Goal: Task Accomplishment & Management: Use online tool/utility

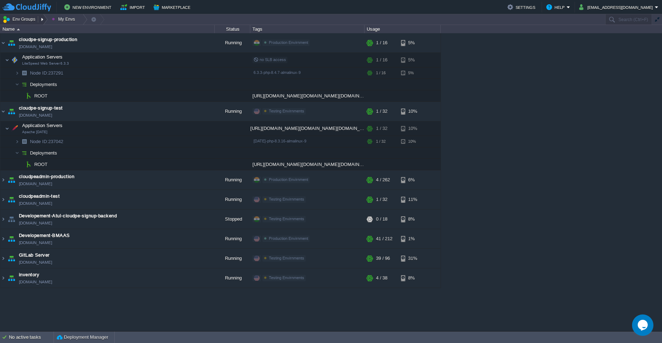
click at [27, 21] on button "Env Groups" at bounding box center [19, 19] width 35 height 10
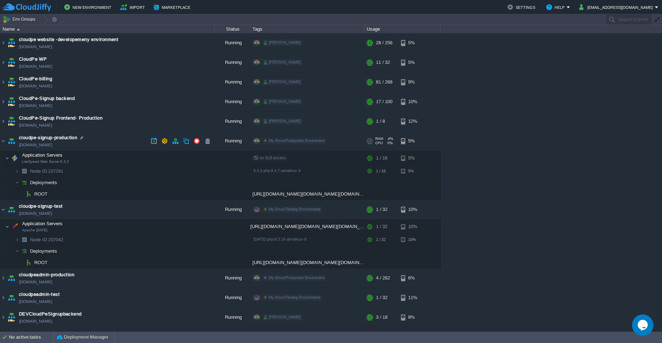
click at [112, 143] on td "cloudpe-signup-production [DOMAIN_NAME]" at bounding box center [107, 141] width 214 height 20
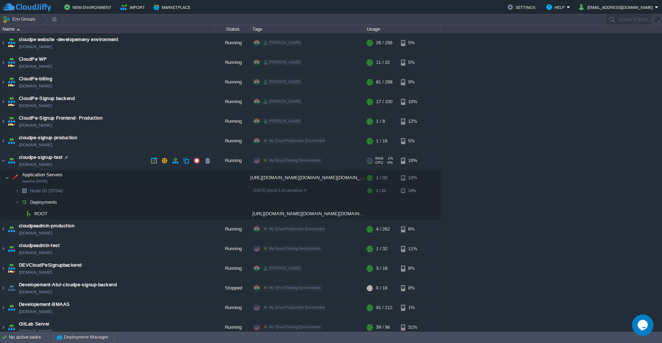
click at [116, 156] on td "cloudpe-signup-test [DOMAIN_NAME]" at bounding box center [107, 161] width 214 height 20
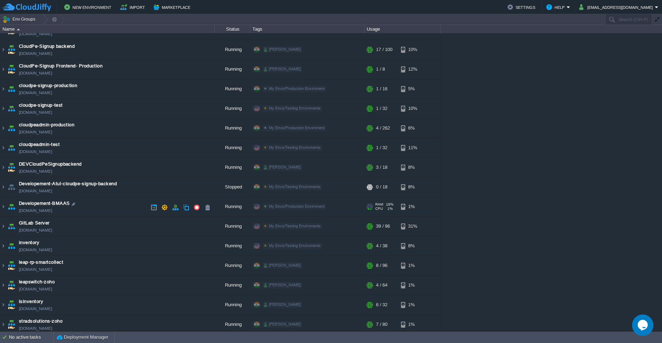
scroll to position [55, 0]
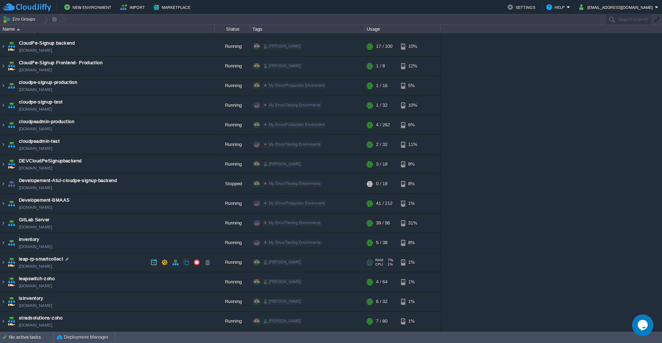
click at [122, 259] on td "leap-rp-smartcollect [DOMAIN_NAME]" at bounding box center [107, 263] width 214 height 20
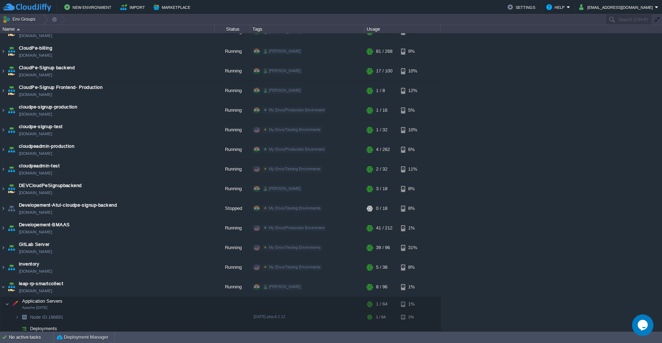
scroll to position [119, 0]
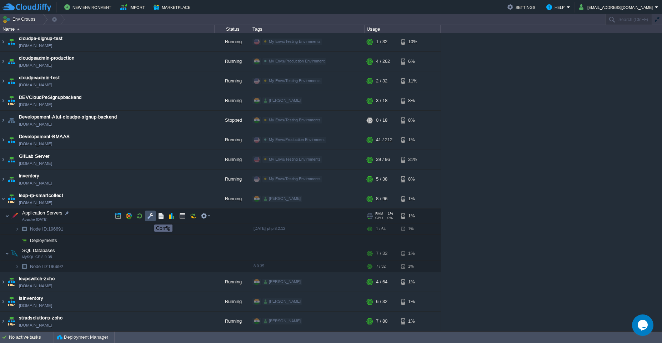
click at [149, 218] on button "button" at bounding box center [150, 216] width 6 height 6
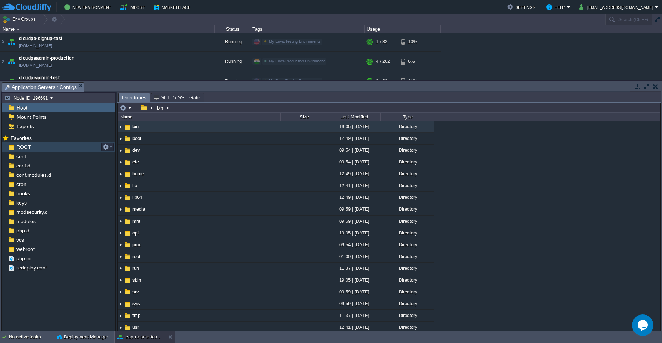
click at [27, 146] on span "ROOT" at bounding box center [23, 147] width 17 height 6
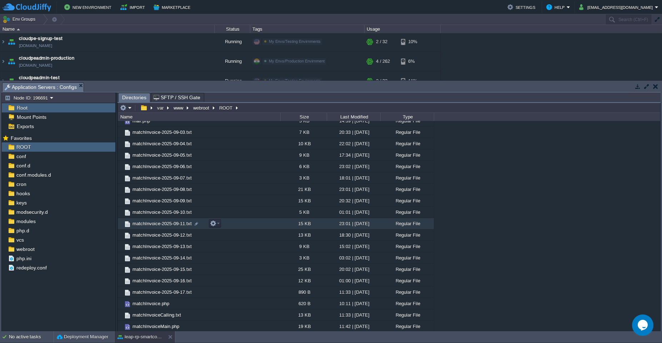
scroll to position [124, 0]
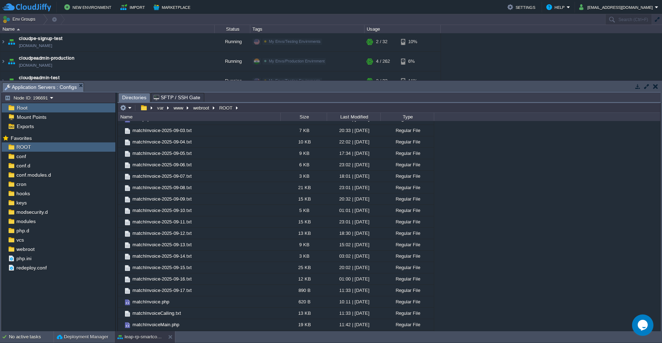
click at [350, 117] on div "Last Modified" at bounding box center [353, 117] width 53 height 8
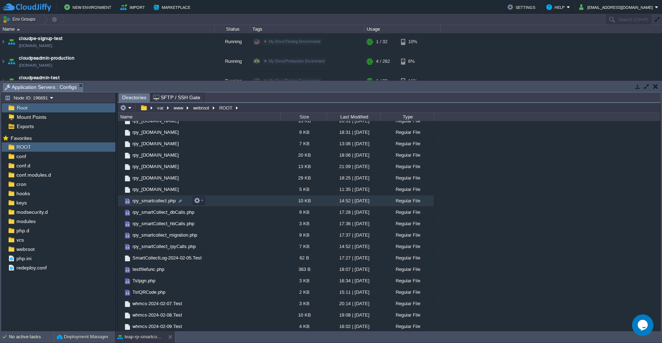
scroll to position [437, 0]
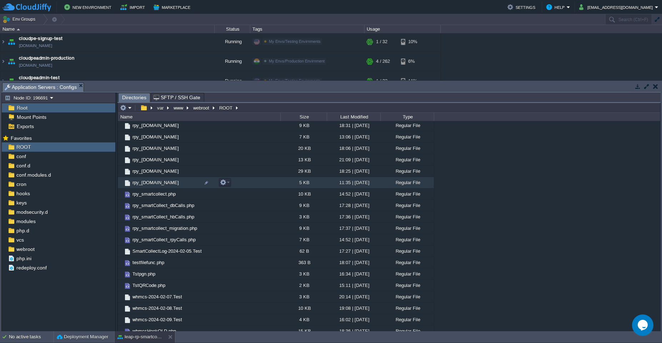
click at [371, 185] on div "11:35 | [DATE]" at bounding box center [354, 182] width 54 height 11
click at [247, 182] on td "rpy_[DOMAIN_NAME]" at bounding box center [199, 182] width 162 height 11
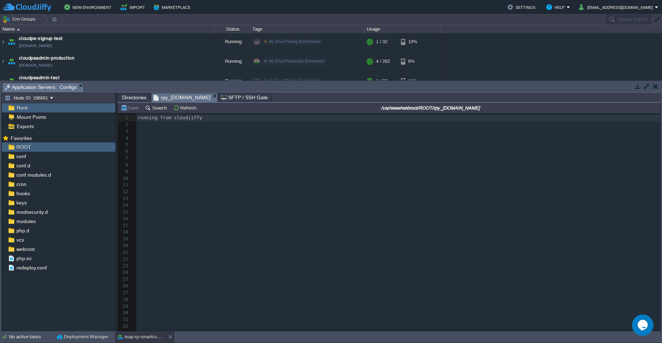
scroll to position [2, 0]
click at [282, 151] on pre "​" at bounding box center [398, 151] width 524 height 7
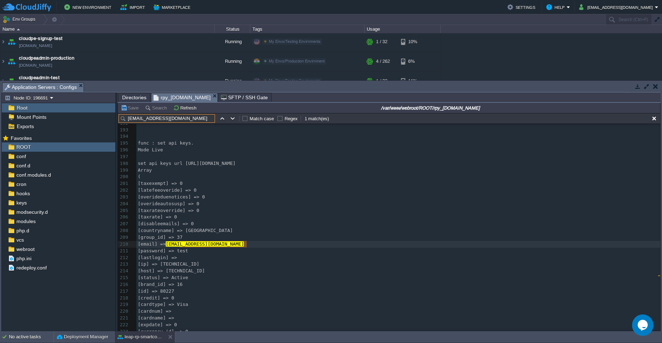
scroll to position [0, 0]
type input "[EMAIL_ADDRESS][DOMAIN_NAME]"
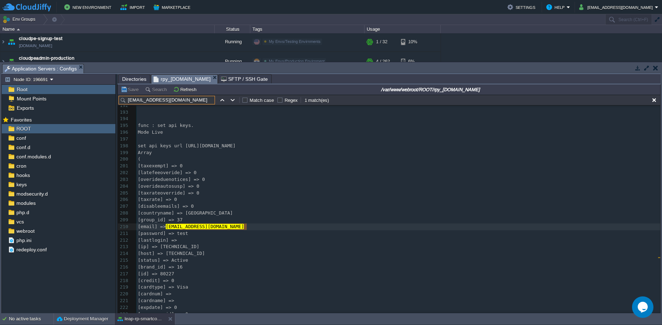
click at [137, 79] on span "Directories" at bounding box center [134, 79] width 24 height 9
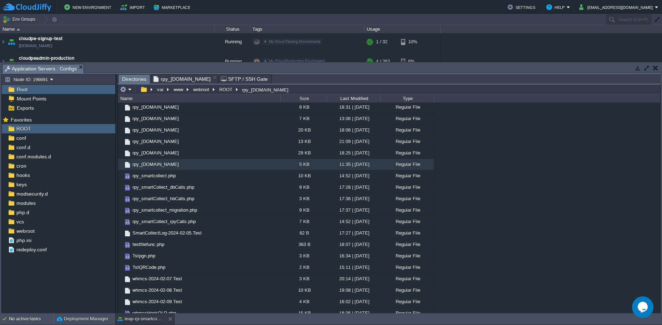
click at [200, 80] on span "rpy_[DOMAIN_NAME]" at bounding box center [182, 79] width 57 height 9
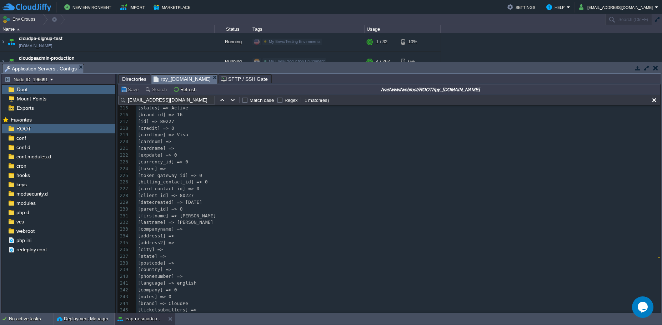
scroll to position [1460, 0]
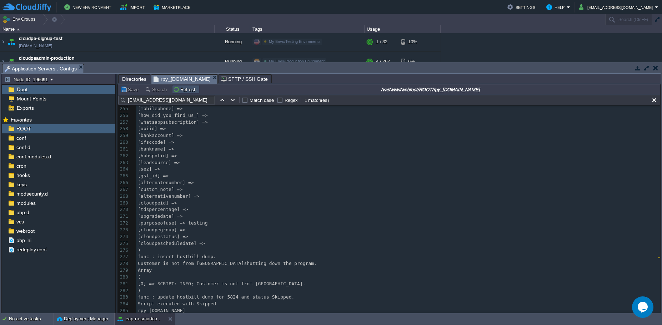
click at [185, 91] on button "Refresh" at bounding box center [185, 89] width 25 height 6
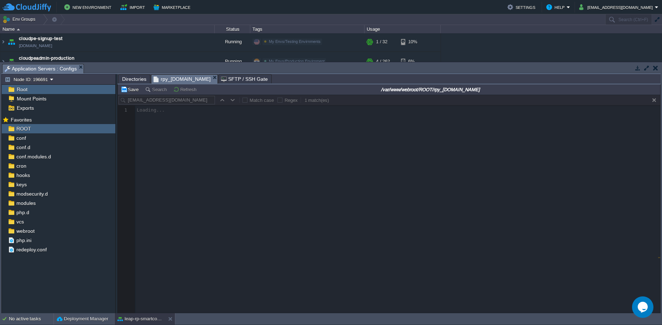
scroll to position [0, 0]
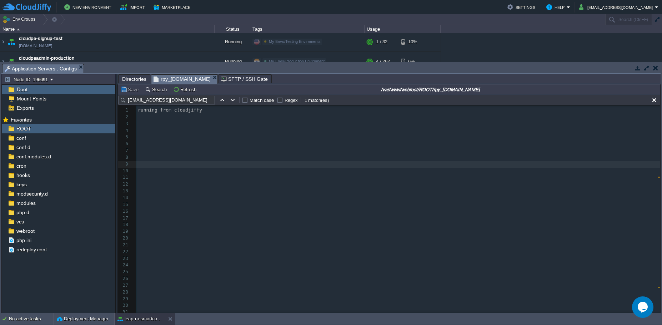
click at [202, 161] on pre "​" at bounding box center [398, 164] width 524 height 7
click at [200, 103] on input "[EMAIL_ADDRESS][DOMAIN_NAME]" at bounding box center [167, 100] width 96 height 9
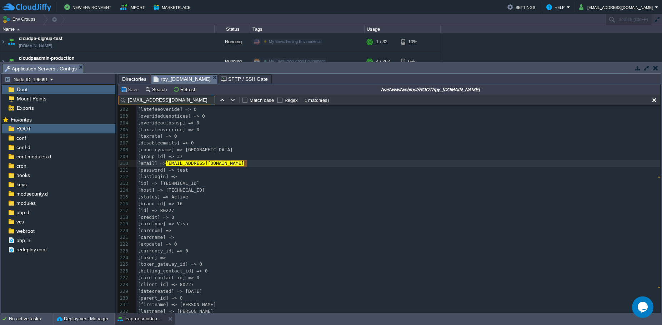
scroll to position [1351, 0]
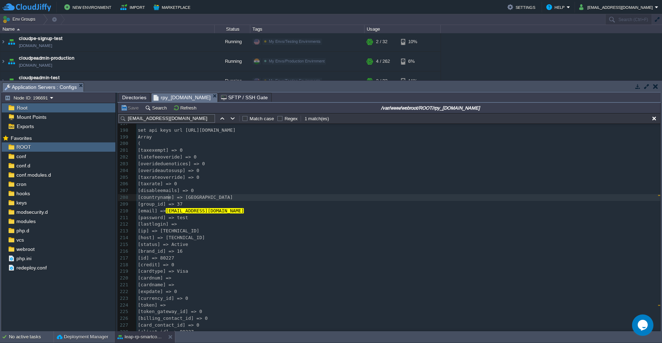
click at [168, 197] on div "x 185 ​ 186 ​ 187 ​ 188 ​ 189 ​ 190 ​ 191 ​ 192 ​ 193 ​ 194 ​ 195 func : set ap…" at bounding box center [398, 252] width 524 height 424
type textarea "countryname"
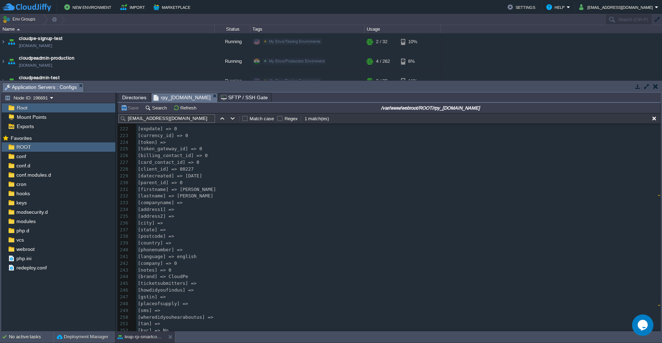
scroll to position [1490, 0]
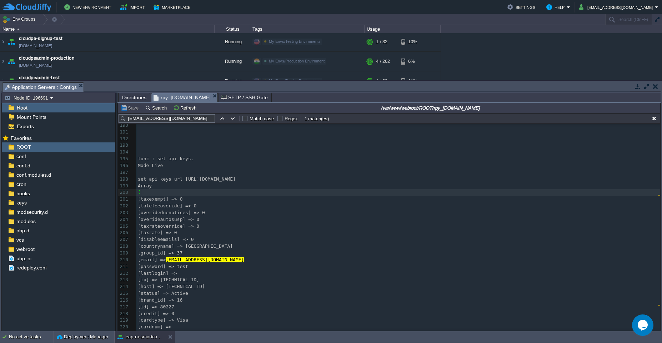
click at [257, 196] on pre "[taxexempt] => 0" at bounding box center [398, 199] width 524 height 7
paste input "[PERSON_NAME][EMAIL_ADDRESS][DOMAIN_NAME]"
type input "[PERSON_NAME][EMAIL_ADDRESS][DOMAIN_NAME]"
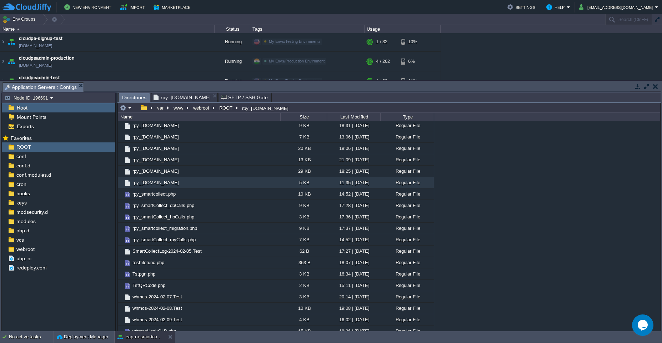
click at [141, 98] on span "Directories" at bounding box center [134, 97] width 24 height 9
click at [250, 161] on td "rpy_[DOMAIN_NAME]" at bounding box center [199, 159] width 162 height 11
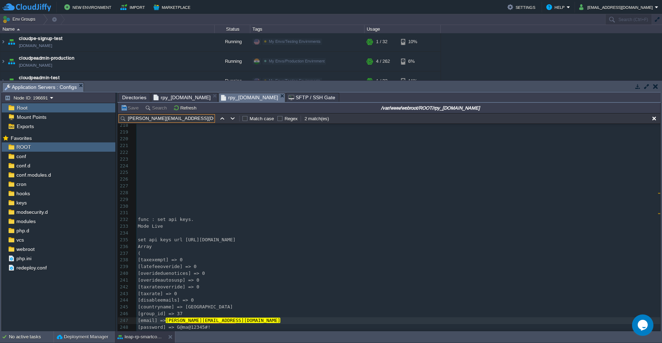
type input "[PERSON_NAME][EMAIL_ADDRESS][DOMAIN_NAME]"
click at [166, 308] on div "x 206 ​ 207 ​ 208 ​ 209 ​ 210 ​ 211 ​ 212 ​ 213 ​ 214 ​ 215 ​ 216 ​ 217 ​ 218 ​…" at bounding box center [398, 219] width 524 height 357
type textarea "countryname"
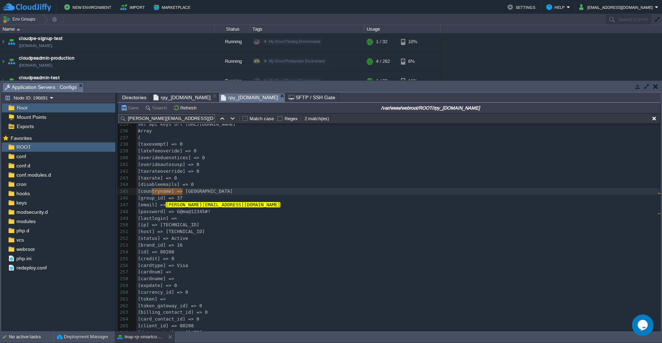
scroll to position [1605, 0]
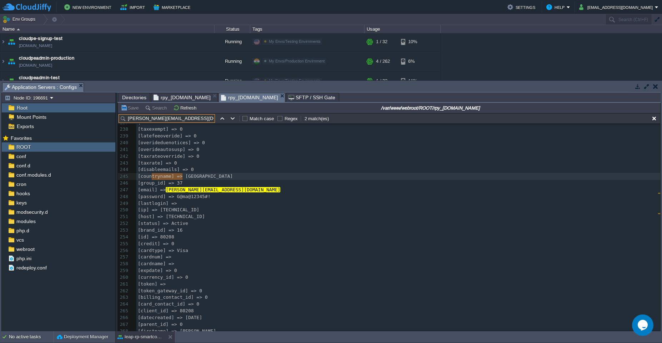
click at [181, 120] on input "[PERSON_NAME][EMAIL_ADDRESS][DOMAIN_NAME]" at bounding box center [167, 118] width 96 height 9
paste input "[EMAIL_ADDRESS][DOMAIN_NAME]"
type input "[EMAIL_ADDRESS][DOMAIN_NAME]"
paste input "[EMAIL_ADDRESS][DOMAIN_NAME]"
type input "[EMAIL_ADDRESS][DOMAIN_NAME]"
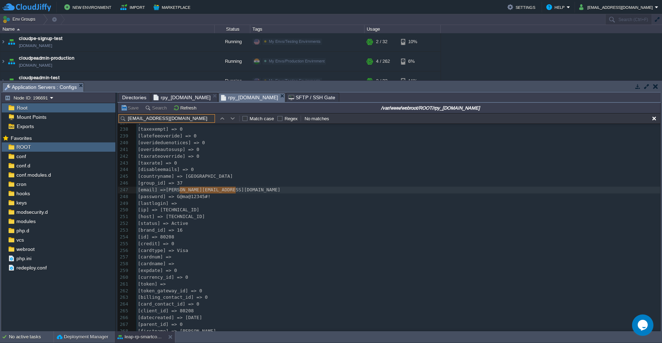
click at [135, 97] on span "Directories" at bounding box center [134, 97] width 24 height 9
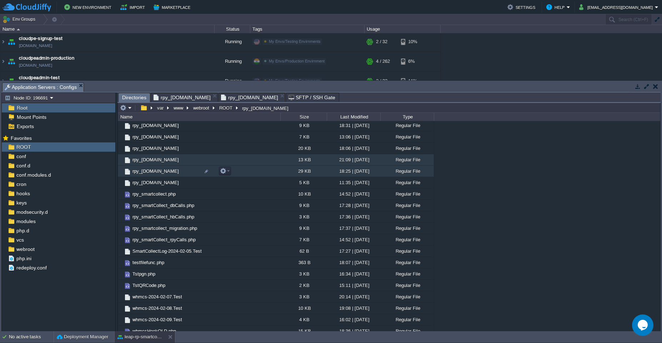
click at [249, 171] on td "rpy_[DOMAIN_NAME]" at bounding box center [199, 171] width 162 height 11
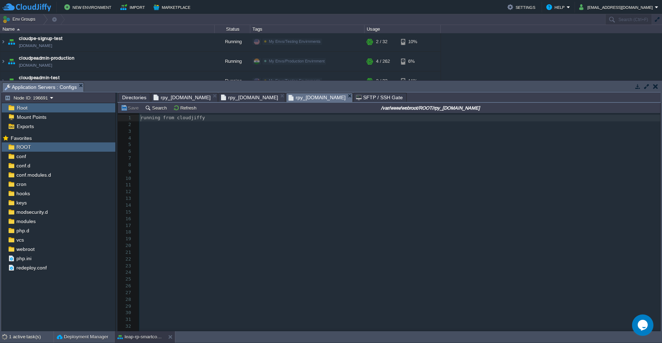
scroll to position [2, 0]
click at [254, 135] on pre "​" at bounding box center [399, 138] width 521 height 7
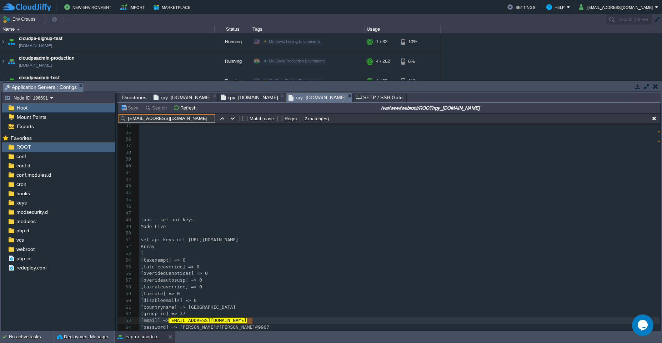
type input "[EMAIL_ADDRESS][DOMAIN_NAME]"
click at [176, 307] on span "[countryname] => [GEOGRAPHIC_DATA]" at bounding box center [188, 307] width 95 height 5
type textarea "countryname"
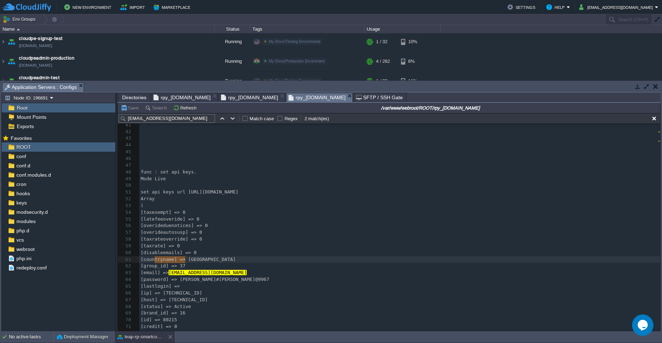
scroll to position [278, 0]
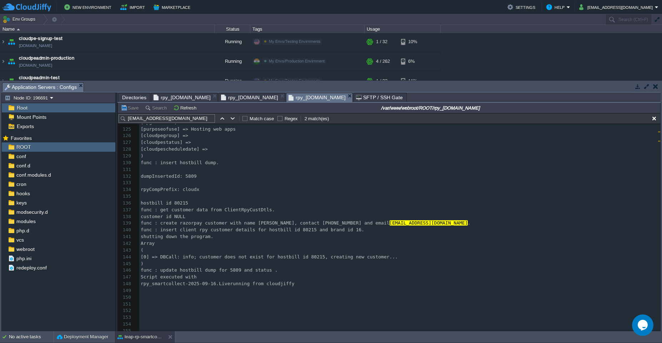
click at [181, 97] on span "rpy_[DOMAIN_NAME]" at bounding box center [182, 97] width 57 height 9
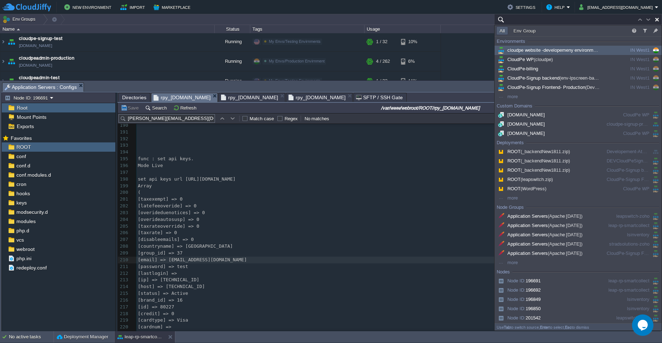
click at [208, 176] on div "x 180 ​ 181 ​ 182 ​ 183 ​ 184 ​ 185 ​ 186 ​ 187 ​ 188 ​ 189 ​ 190 ​ 191 ​ 192 ​…" at bounding box center [398, 226] width 524 height 343
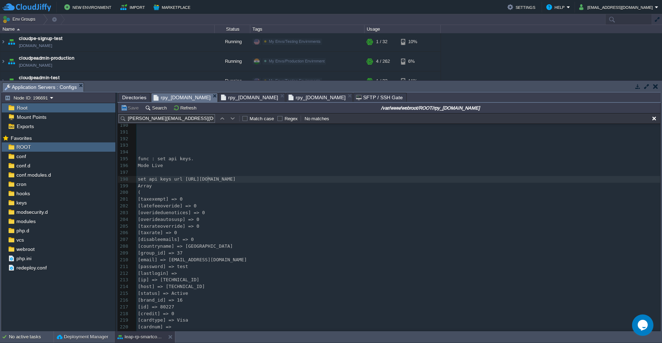
type input "Search (Ctrl+F)"
paste input "[EMAIL_ADDRESS][DOMAIN_NAME]"
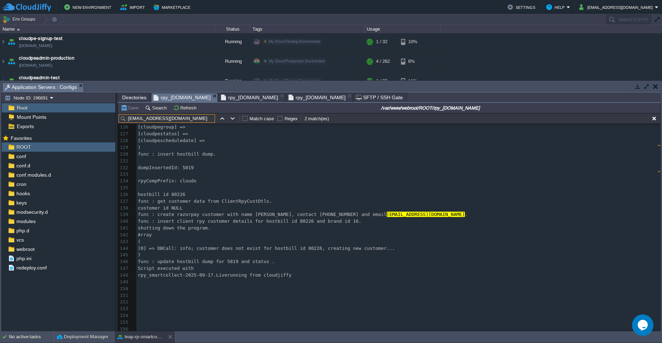
type input "[EMAIL_ADDRESS][DOMAIN_NAME]"
click at [231, 248] on div "x [email] => [EMAIL_ADDRESS][DOMAIN_NAME] 101 [placeofsupply] => 102 [sms] => 1…" at bounding box center [398, 178] width 524 height 444
type textarea "[0] => DBCall: info; customer does not exist for hostbill id 80226, creating ne…"
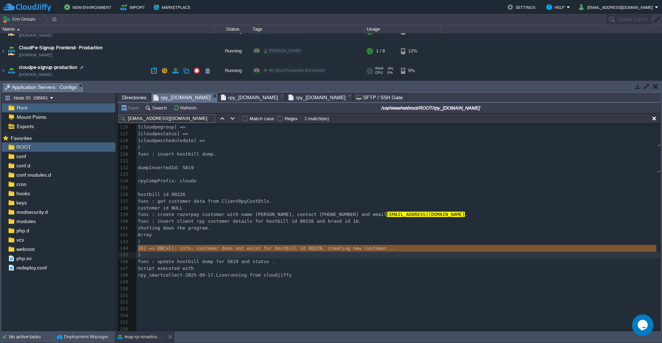
scroll to position [75, 0]
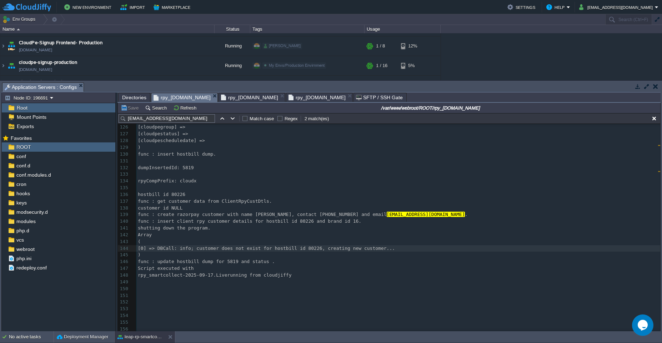
click at [209, 250] on span "[0] => DBCall: info; customer does not exist for hostbill id 80226, creating ne…" at bounding box center [266, 248] width 257 height 5
click at [209, 249] on span "[0] => DBCall: info; customer does not exist for hostbill id 80226, creating ne…" at bounding box center [266, 248] width 257 height 5
